Goal: Information Seeking & Learning: Understand process/instructions

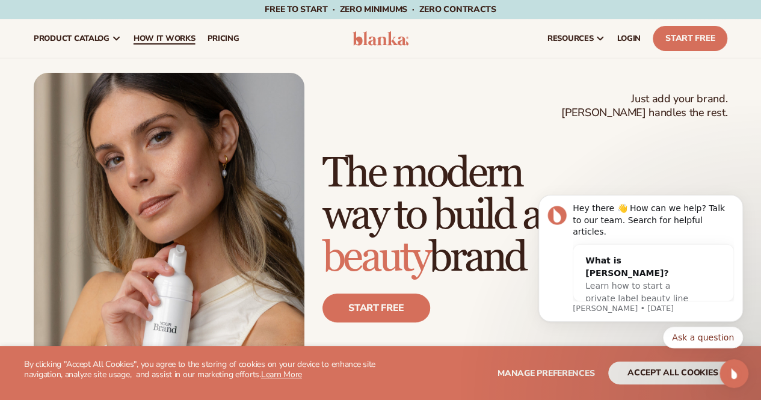
click at [162, 34] on span "How It Works" at bounding box center [164, 39] width 62 height 10
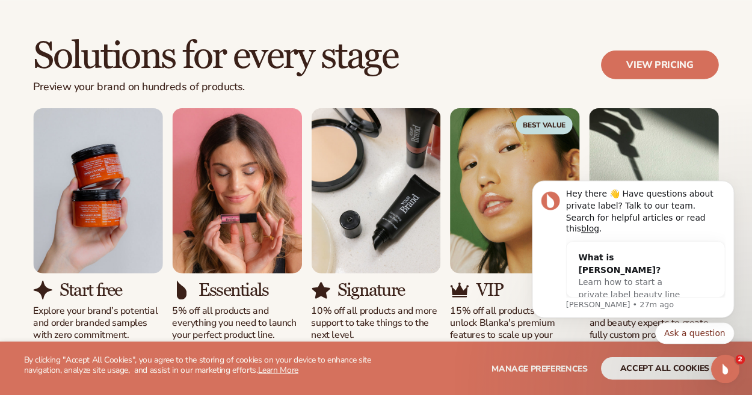
scroll to position [661, 0]
